Goal: Find specific page/section: Find specific page/section

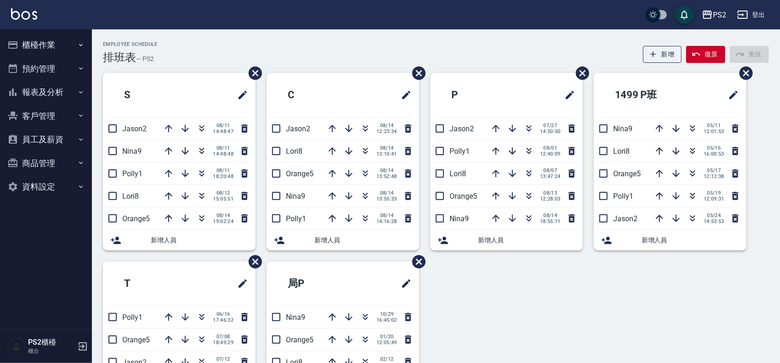
click at [65, 49] on button "櫃檯作業" at bounding box center [46, 45] width 85 height 24
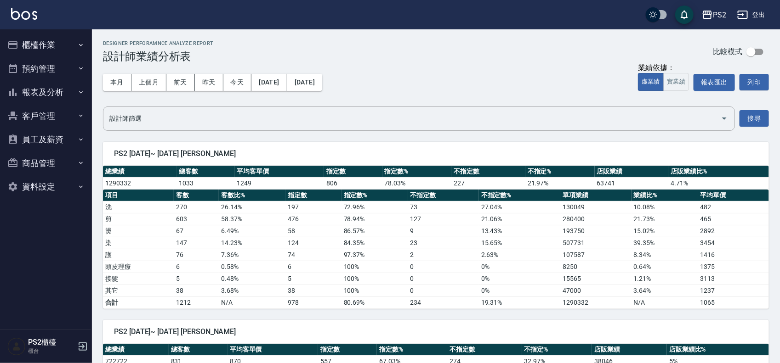
click at [42, 42] on button "櫃檯作業" at bounding box center [46, 45] width 85 height 24
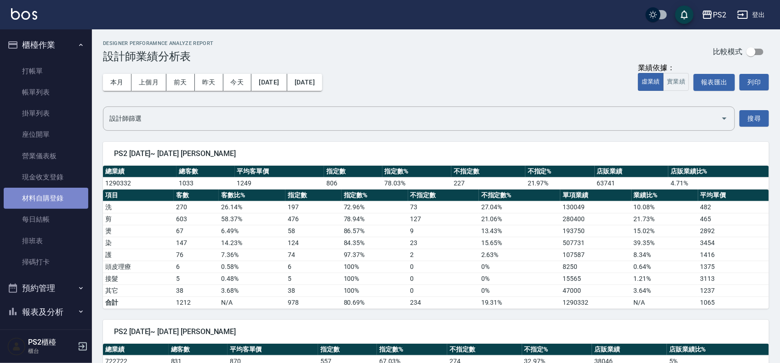
click at [59, 201] on link "材料自購登錄" at bounding box center [46, 198] width 85 height 21
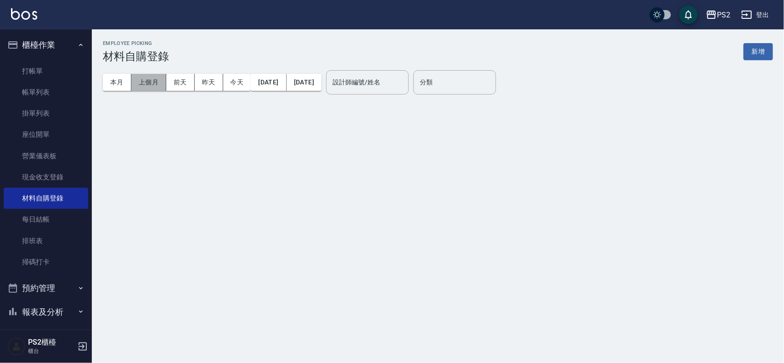
click at [147, 79] on button "上個月" at bounding box center [148, 82] width 35 height 17
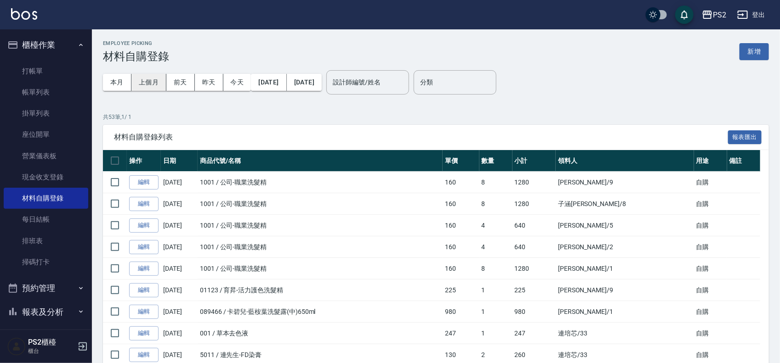
click at [161, 88] on button "上個月" at bounding box center [148, 82] width 35 height 17
click at [284, 79] on button "[DATE]" at bounding box center [268, 82] width 35 height 17
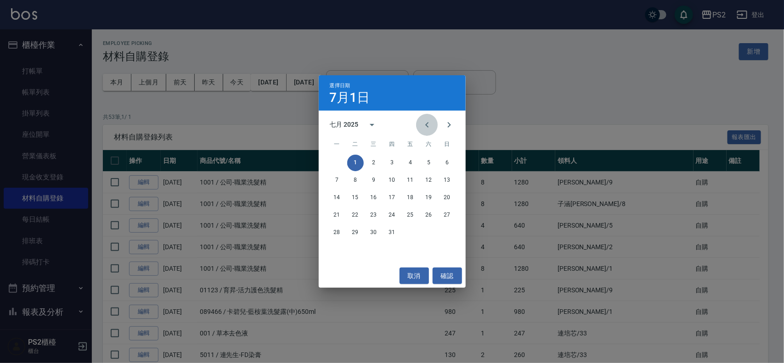
click at [427, 127] on icon "Previous month" at bounding box center [427, 124] width 11 height 11
click at [451, 162] on button "1" at bounding box center [447, 163] width 17 height 17
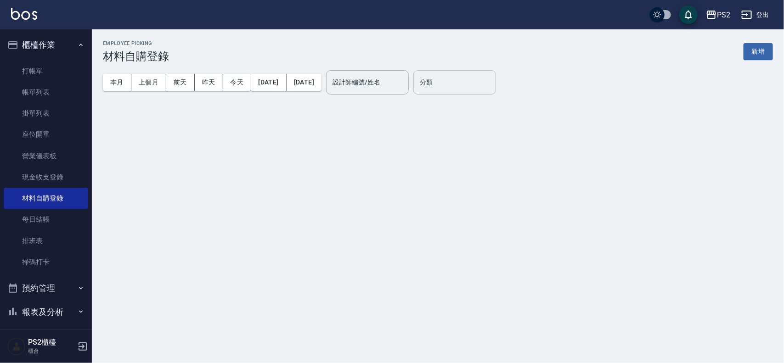
click at [492, 90] on input "分類" at bounding box center [455, 82] width 74 height 16
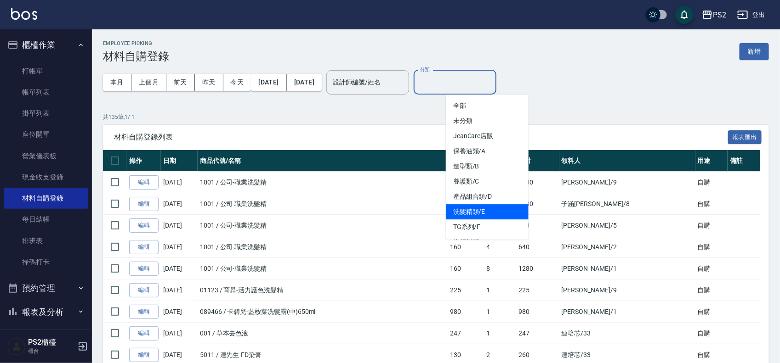
scroll to position [57, 0]
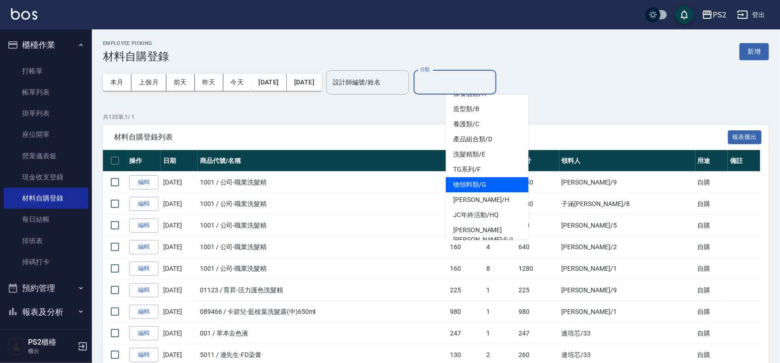
click at [501, 187] on li "物領料類/G" at bounding box center [487, 184] width 83 height 15
type input "物領料類/G"
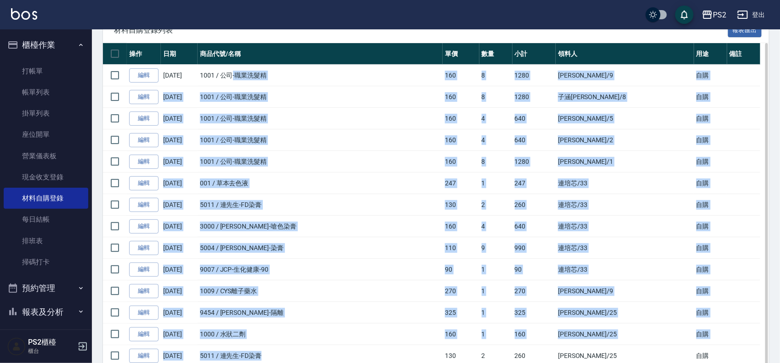
drag, startPoint x: 233, startPoint y: 174, endPoint x: 285, endPoint y: 278, distance: 116.5
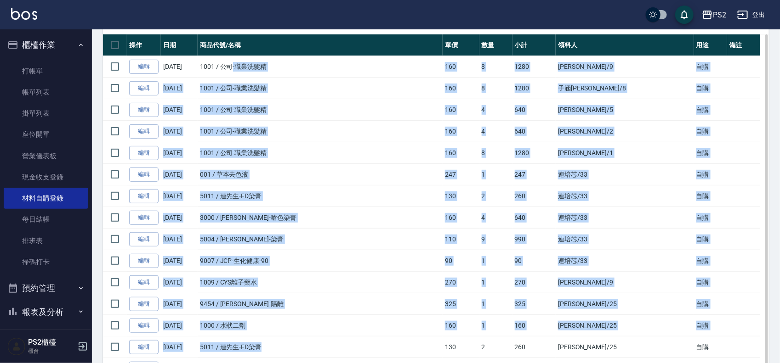
click at [267, 238] on td "5004 / [PERSON_NAME]-染膏" at bounding box center [320, 240] width 245 height 22
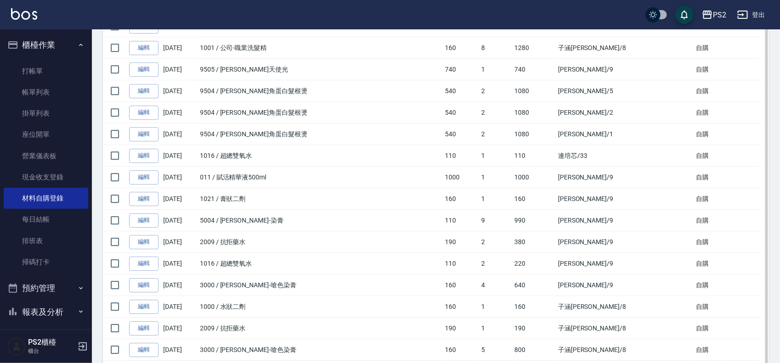
scroll to position [1264, 0]
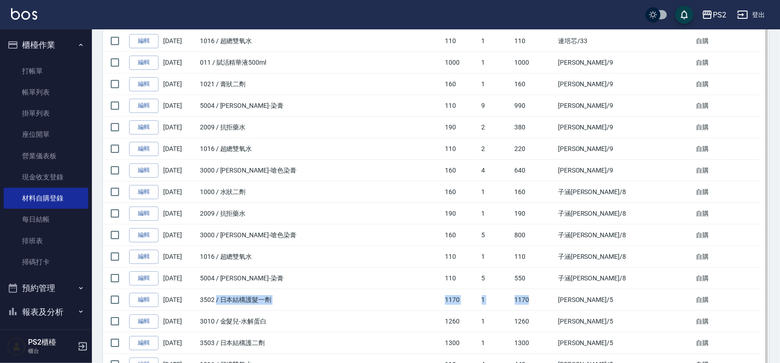
drag, startPoint x: 217, startPoint y: 301, endPoint x: 573, endPoint y: 305, distance: 356.1
click at [573, 305] on tr "編輯 [DATE] 3502 / 日本結構護髮一劑 1170 1 1170 [PERSON_NAME]/5 自購" at bounding box center [436, 300] width 666 height 22
click at [556, 305] on td "1170" at bounding box center [534, 300] width 44 height 22
drag, startPoint x: 396, startPoint y: 299, endPoint x: 493, endPoint y: 311, distance: 97.7
click at [493, 311] on tr "編輯 [DATE] 3502 / 日本結構護髮一劑 1170 1 1170 [PERSON_NAME]/5 自購" at bounding box center [436, 300] width 666 height 22
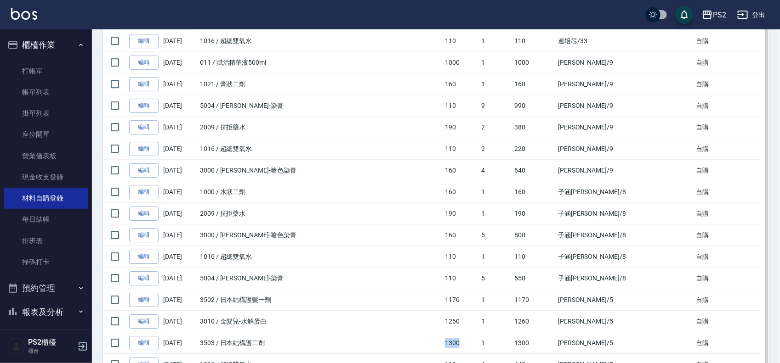
drag, startPoint x: 437, startPoint y: 347, endPoint x: 500, endPoint y: 349, distance: 62.5
click at [496, 348] on tr "編輯 [DATE] 3503 / 日本結構護二劑 1300 1 1300 [PERSON_NAME]/5 自購" at bounding box center [436, 344] width 666 height 22
click at [501, 349] on td "1" at bounding box center [495, 344] width 33 height 22
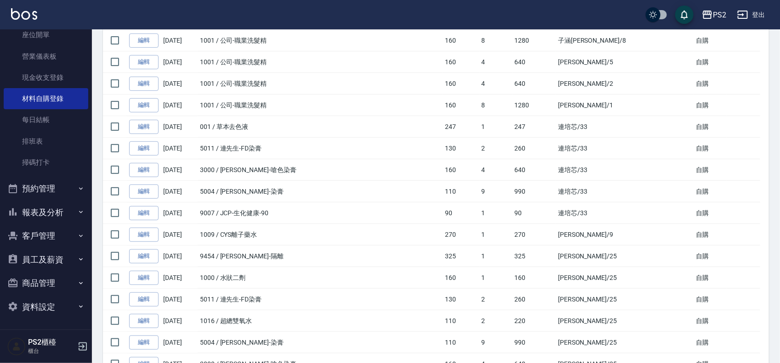
scroll to position [459, 0]
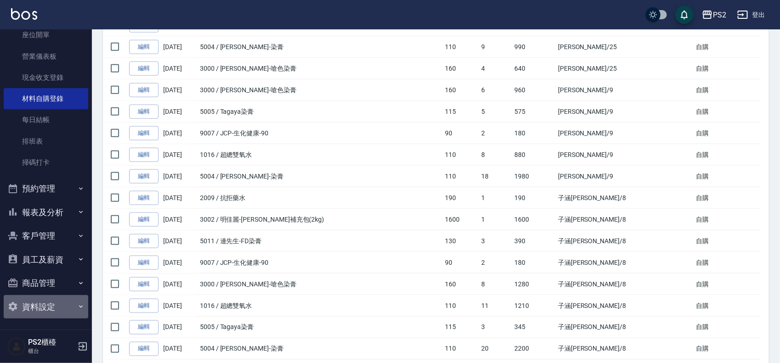
click at [55, 304] on button "資料設定" at bounding box center [46, 307] width 85 height 24
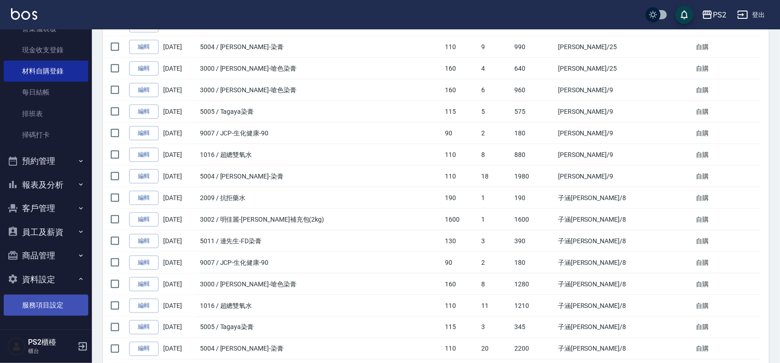
scroll to position [129, 0]
click at [47, 250] on button "商品管理" at bounding box center [46, 255] width 85 height 24
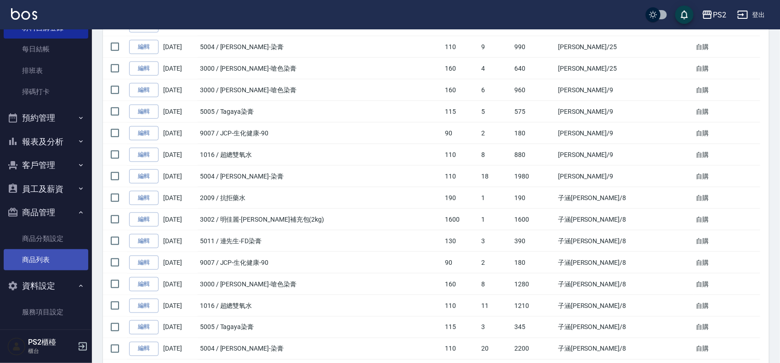
scroll to position [178, 0]
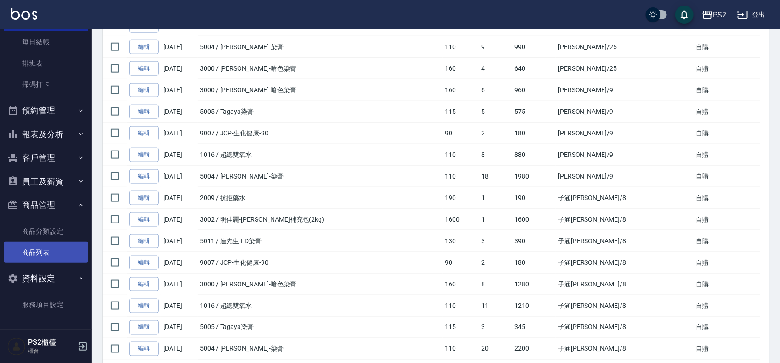
click at [55, 248] on link "商品列表" at bounding box center [46, 252] width 85 height 21
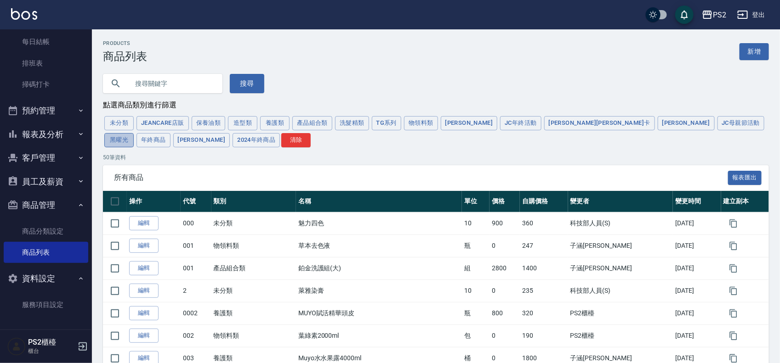
click at [134, 133] on button "黑曜光" at bounding box center [118, 140] width 29 height 14
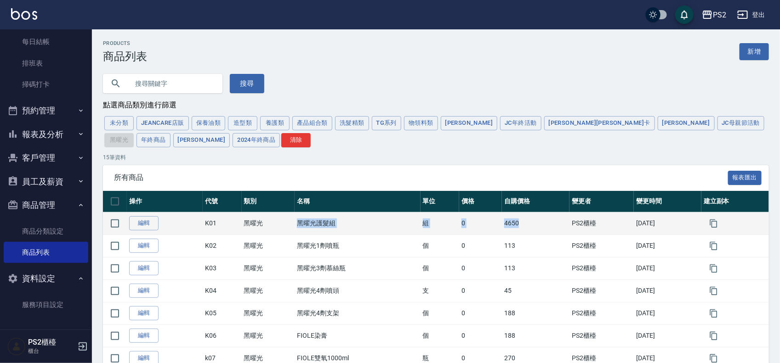
drag, startPoint x: 318, startPoint y: 230, endPoint x: 533, endPoint y: 232, distance: 214.6
click at [532, 232] on tr "編輯 K01 黑曜光 黑曜光護髮組 組 0 4650 PS2櫃檯 [DATE]" at bounding box center [436, 223] width 666 height 23
click at [534, 232] on td "4650" at bounding box center [536, 223] width 68 height 23
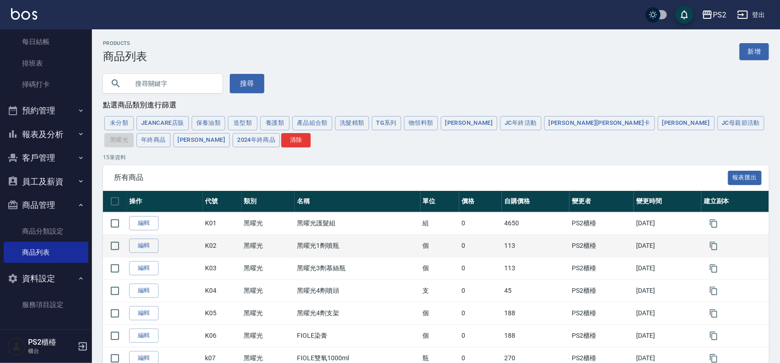
drag, startPoint x: 530, startPoint y: 242, endPoint x: 524, endPoint y: 246, distance: 7.0
click at [529, 242] on td "113" at bounding box center [536, 246] width 68 height 23
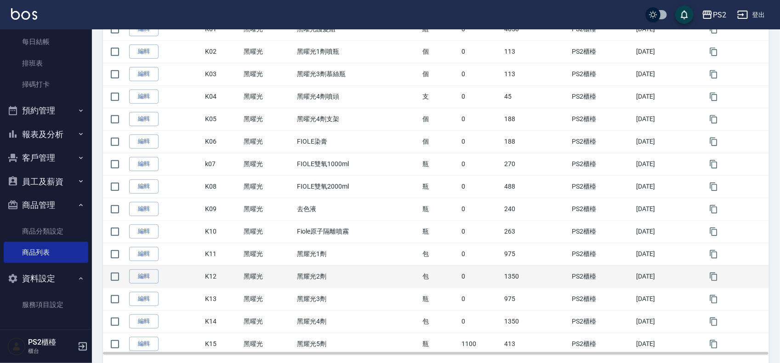
scroll to position [230, 0]
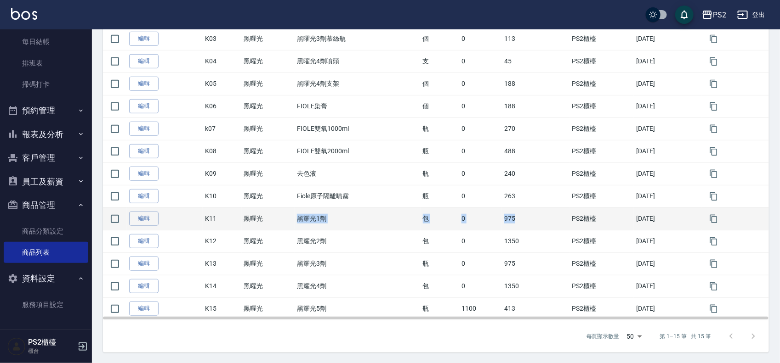
drag, startPoint x: 292, startPoint y: 228, endPoint x: 552, endPoint y: 231, distance: 260.5
click at [552, 230] on tr "編輯 K11 黑曜光 黑耀光1劑 包 0 975 PS2櫃檯 [DATE]" at bounding box center [436, 219] width 666 height 23
click at [502, 229] on td "975" at bounding box center [536, 219] width 68 height 23
drag, startPoint x: 387, startPoint y: 228, endPoint x: 591, endPoint y: 228, distance: 204.4
click at [591, 228] on tr "編輯 K11 黑曜光 黑耀光1劑 包 0 975 PS2櫃檯 [DATE]" at bounding box center [436, 219] width 666 height 23
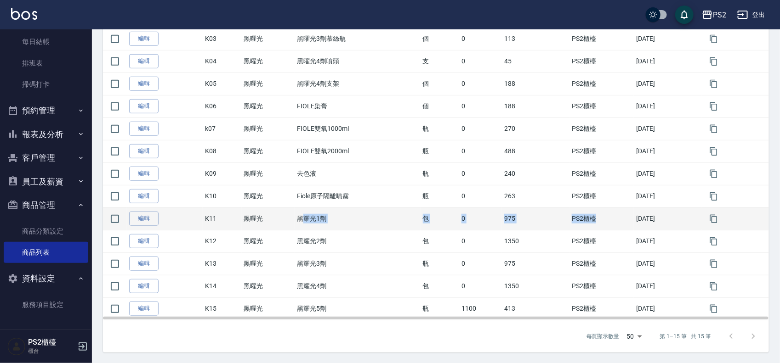
click at [545, 230] on td "975" at bounding box center [536, 219] width 68 height 23
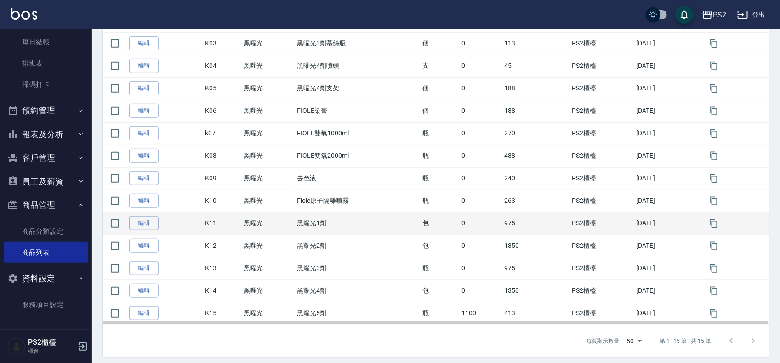
scroll to position [233, 0]
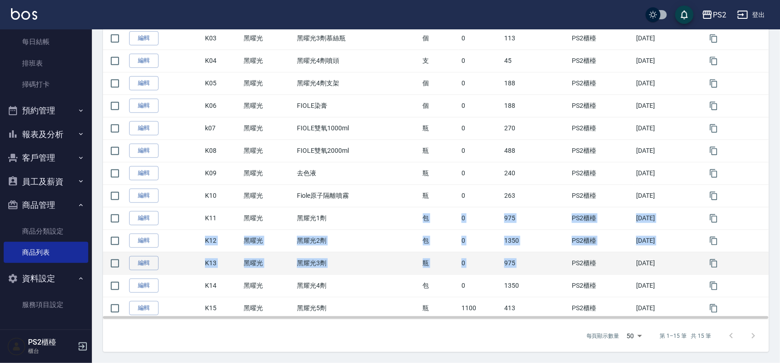
drag, startPoint x: 332, startPoint y: 221, endPoint x: 558, endPoint y: 262, distance: 229.9
click at [558, 262] on tbody "編輯 K01 黑曜光 黑曜光護髮組 組 0 4650 PS2櫃檯 [DATE] 編輯 K02 黑曜光 黑曜光1劑噴瓶 個 0 113 PS2櫃檯 [DATE]…" at bounding box center [436, 151] width 666 height 338
click at [569, 262] on td "PS2櫃檯" at bounding box center [601, 263] width 64 height 23
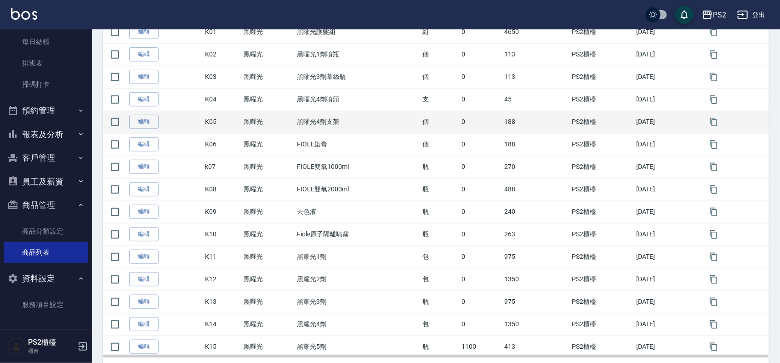
scroll to position [175, 0]
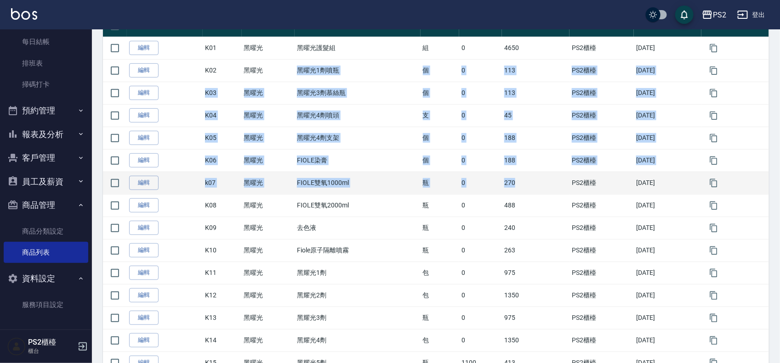
drag, startPoint x: 285, startPoint y: 73, endPoint x: 550, endPoint y: 175, distance: 284.2
click at [550, 175] on tbody "編輯 K01 黑曜光 黑曜光護髮組 組 0 4650 PS2櫃檯 [DATE] 編輯 K02 黑曜光 黑曜光1劑噴瓶 個 0 113 PS2櫃檯 [DATE]…" at bounding box center [436, 206] width 666 height 338
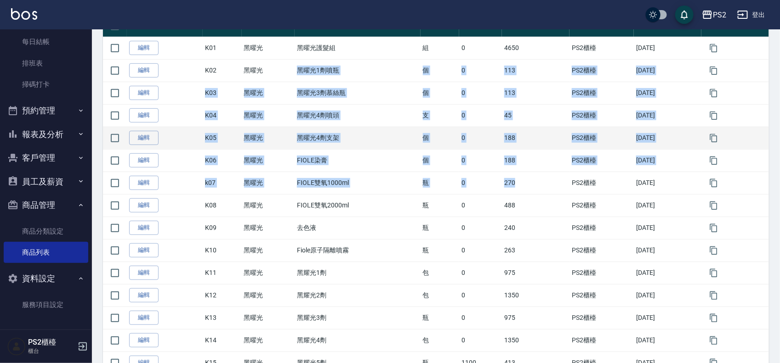
click at [424, 131] on td "個" at bounding box center [439, 138] width 39 height 23
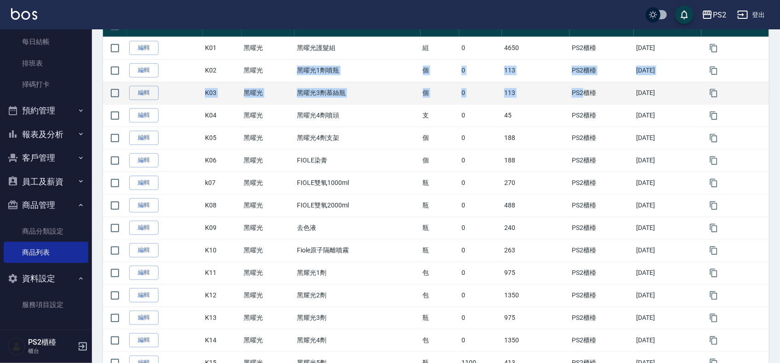
drag, startPoint x: 288, startPoint y: 73, endPoint x: 573, endPoint y: 95, distance: 286.1
click at [573, 95] on tbody "編輯 K01 黑曜光 黑曜光護髮組 組 0 4650 PS2櫃檯 [DATE] 編輯 K02 黑曜光 黑曜光1劑噴瓶 個 0 113 PS2櫃檯 [DATE]…" at bounding box center [436, 206] width 666 height 338
click at [363, 95] on td "黑曜光3劑慕絲瓶" at bounding box center [356, 93] width 125 height 23
drag, startPoint x: 290, startPoint y: 73, endPoint x: 523, endPoint y: 96, distance: 234.0
click at [523, 96] on tbody "編輯 K01 黑曜光 黑曜光護髮組 組 0 4650 PS2櫃檯 [DATE] 編輯 K02 黑曜光 黑曜光1劑噴瓶 個 0 113 PS2櫃檯 [DATE]…" at bounding box center [436, 206] width 666 height 338
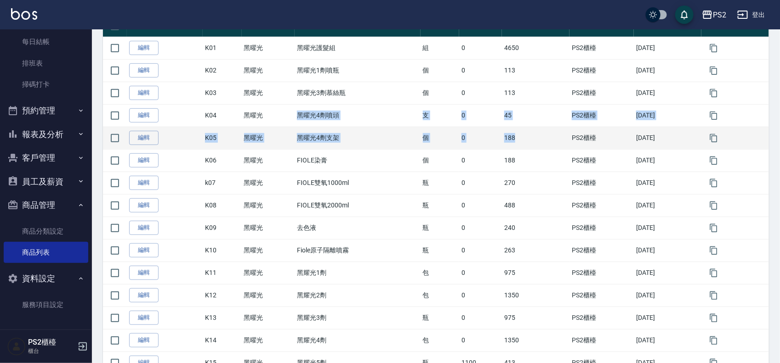
drag, startPoint x: 269, startPoint y: 113, endPoint x: 518, endPoint y: 136, distance: 249.6
click at [518, 136] on tbody "編輯 K01 黑曜光 黑曜光護髮組 組 0 4650 PS2櫃檯 [DATE] 編輯 K02 黑曜光 黑曜光1劑噴瓶 個 0 113 PS2櫃檯 [DATE]…" at bounding box center [436, 206] width 666 height 338
